Goal: Task Accomplishment & Management: Use online tool/utility

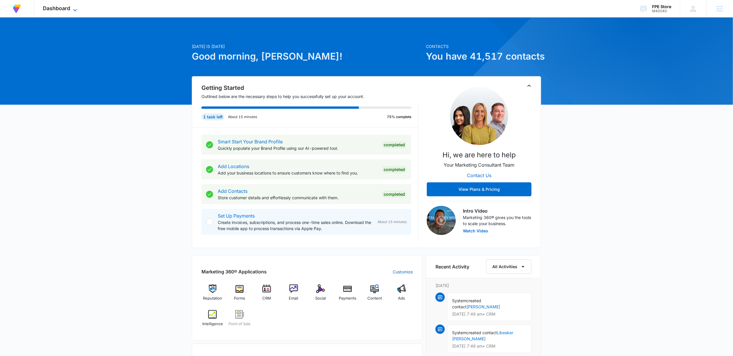
click at [62, 5] on span "Dashboard" at bounding box center [56, 8] width 27 height 6
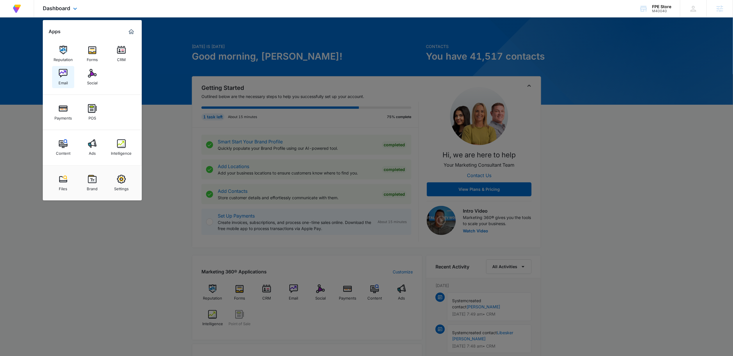
click at [61, 74] on img at bounding box center [63, 73] width 9 height 9
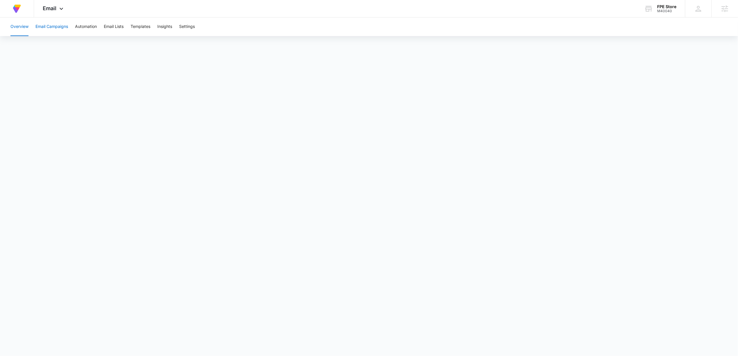
click at [53, 24] on button "Email Campaigns" at bounding box center [51, 26] width 33 height 19
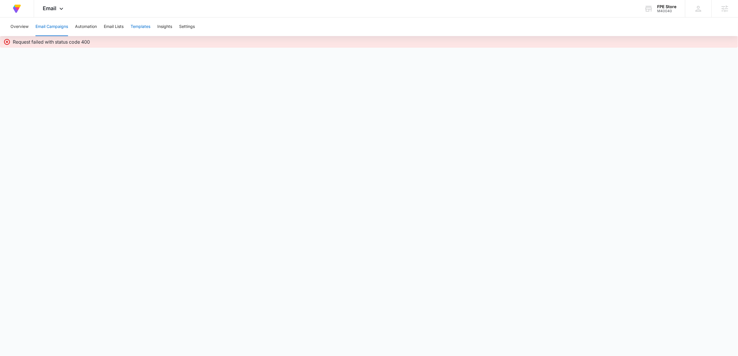
click at [143, 25] on button "Templates" at bounding box center [141, 26] width 20 height 19
